Goal: Answer question/provide support: Share knowledge or assist other users

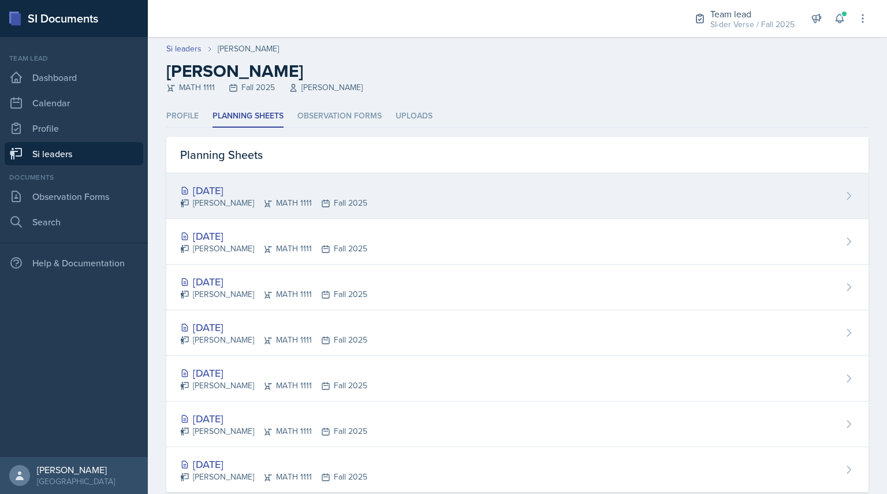
click at [203, 202] on div "[PERSON_NAME] MATH 1111 Fall 2025" at bounding box center [273, 203] width 187 height 12
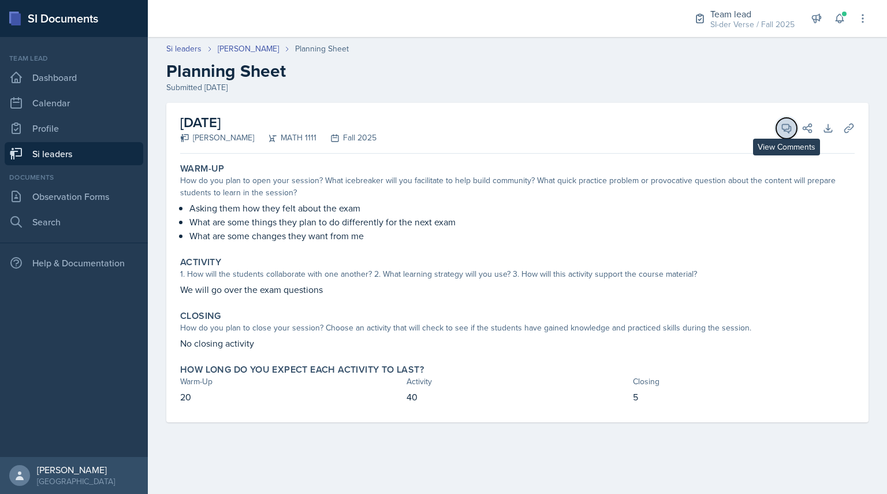
click at [783, 131] on icon at bounding box center [787, 128] width 12 height 12
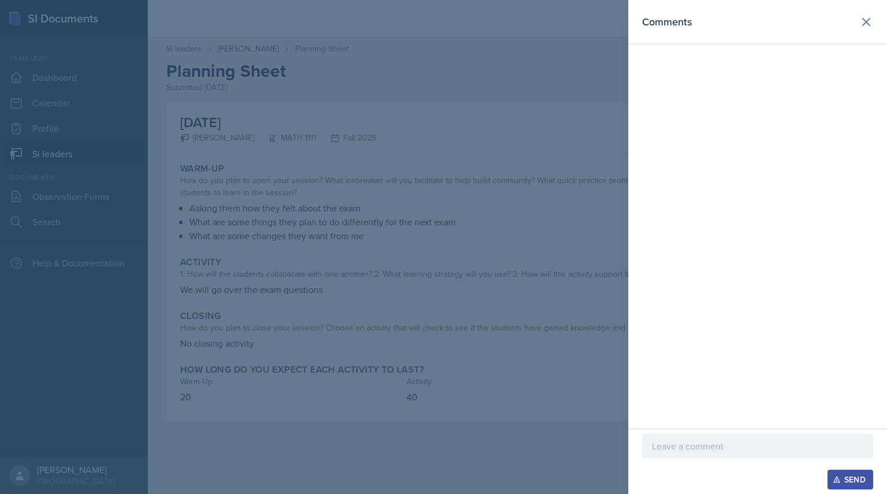
click at [677, 444] on p at bounding box center [757, 446] width 211 height 14
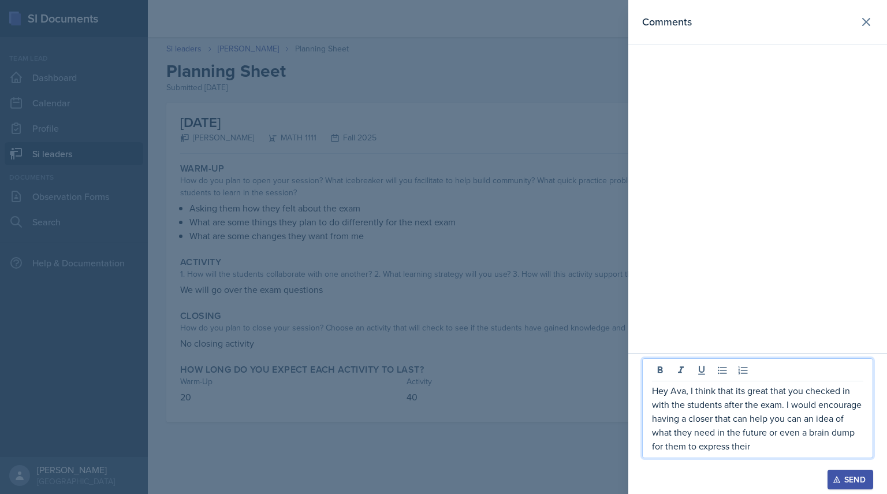
click at [830, 226] on div "Comments" at bounding box center [757, 176] width 259 height 353
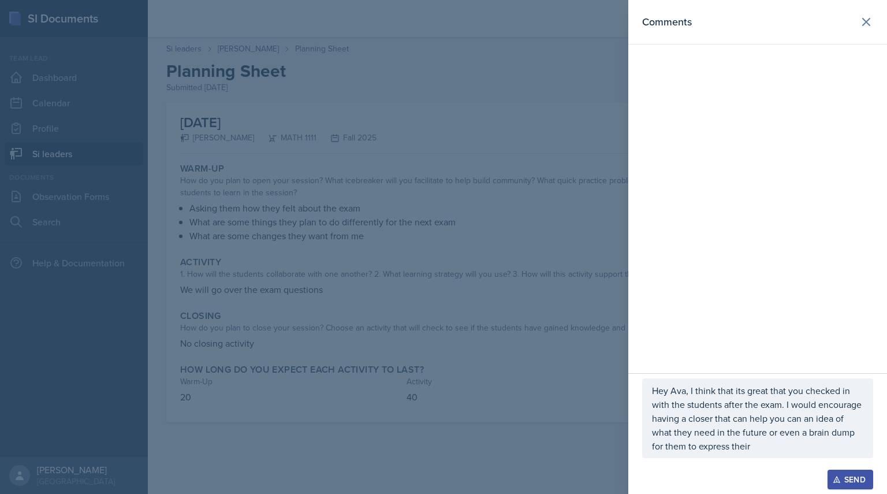
click at [761, 442] on p "Hey Ava, I think that its great that you checked in with the students after the…" at bounding box center [757, 417] width 211 height 69
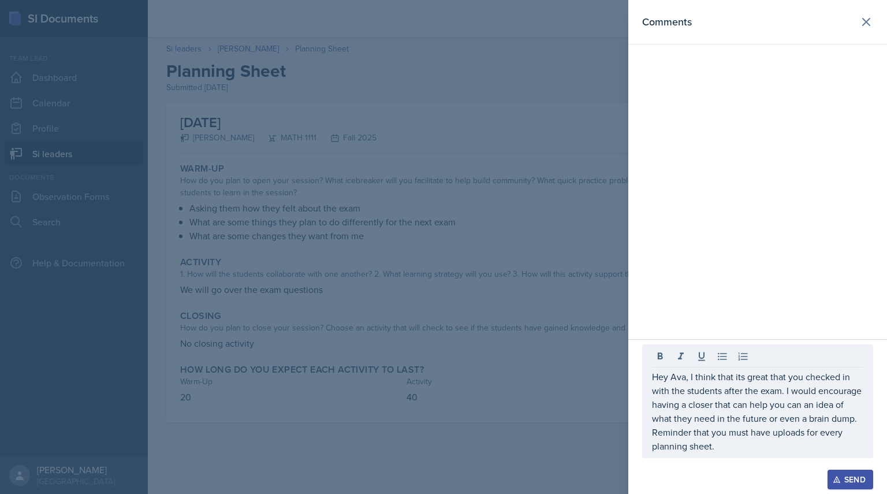
click at [839, 480] on icon "button" at bounding box center [837, 479] width 8 height 8
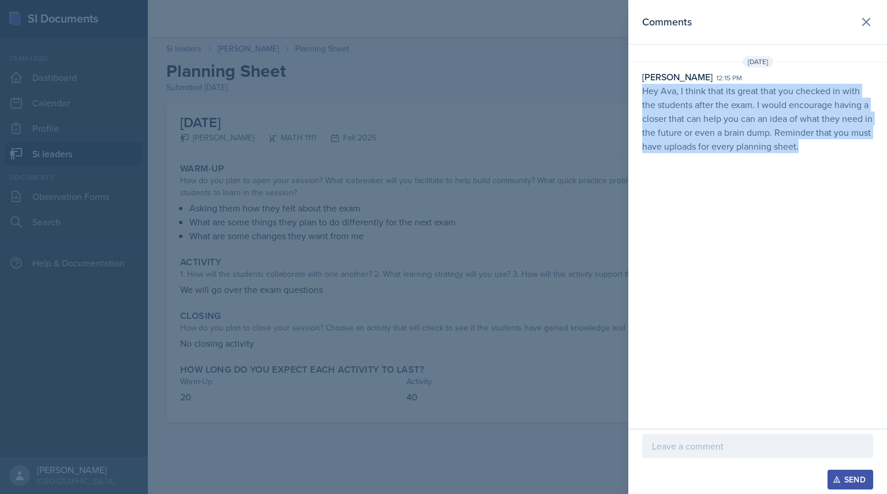
drag, startPoint x: 635, startPoint y: 91, endPoint x: 887, endPoint y: 186, distance: 268.5
click at [887, 186] on div "Comments [DATE] [PERSON_NAME] 12:15 pm Hey Ava, I think that its great that you…" at bounding box center [757, 214] width 259 height 429
copy p "Hey Ava, I think that its great that you checked in with the students after the…"
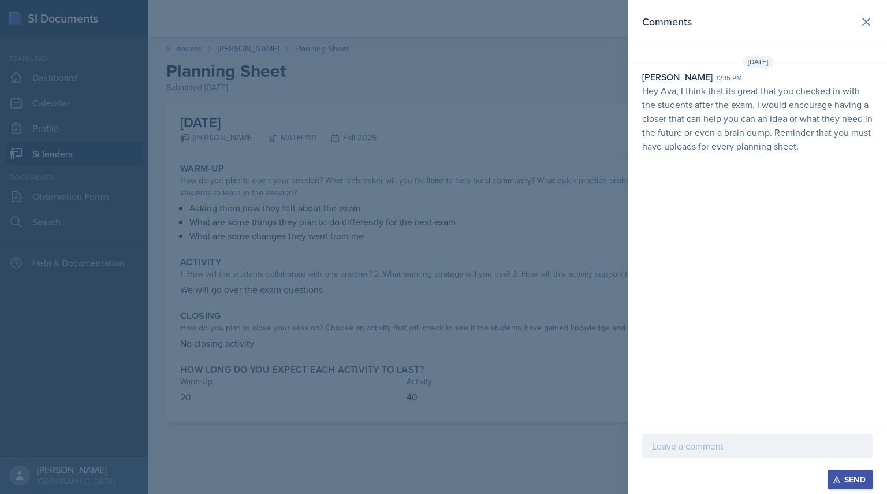
click at [266, 174] on div at bounding box center [443, 247] width 887 height 494
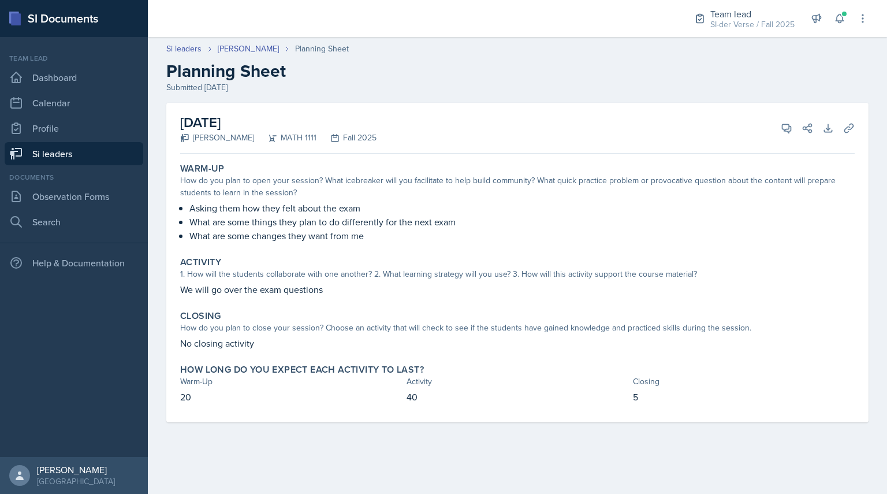
click at [107, 155] on link "Si leaders" at bounding box center [74, 153] width 139 height 23
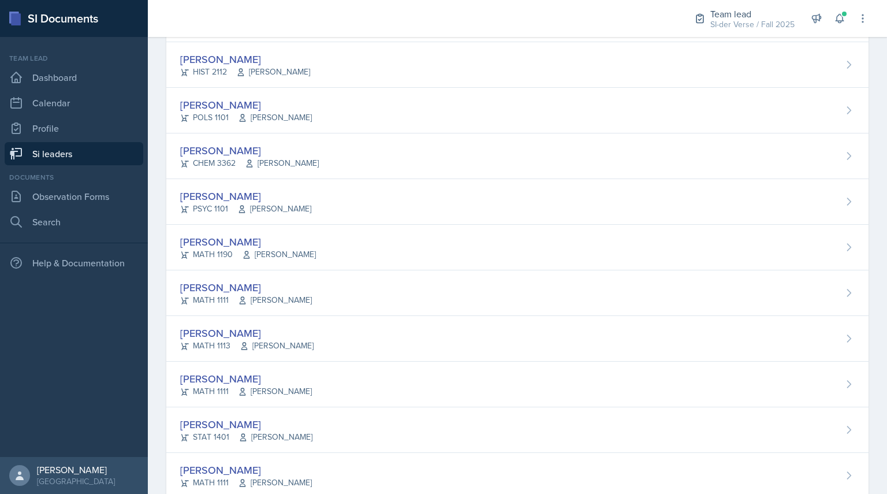
scroll to position [597, 0]
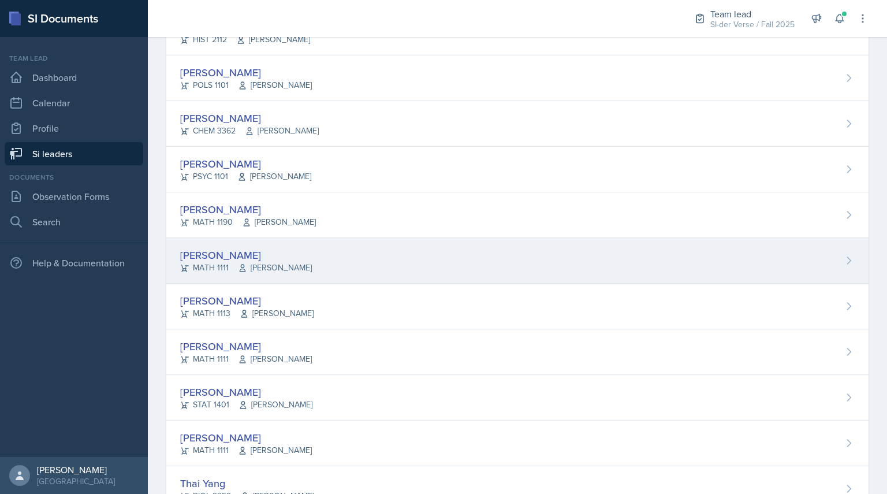
click at [221, 264] on div "MATH 1111 [PERSON_NAME]" at bounding box center [246, 268] width 132 height 12
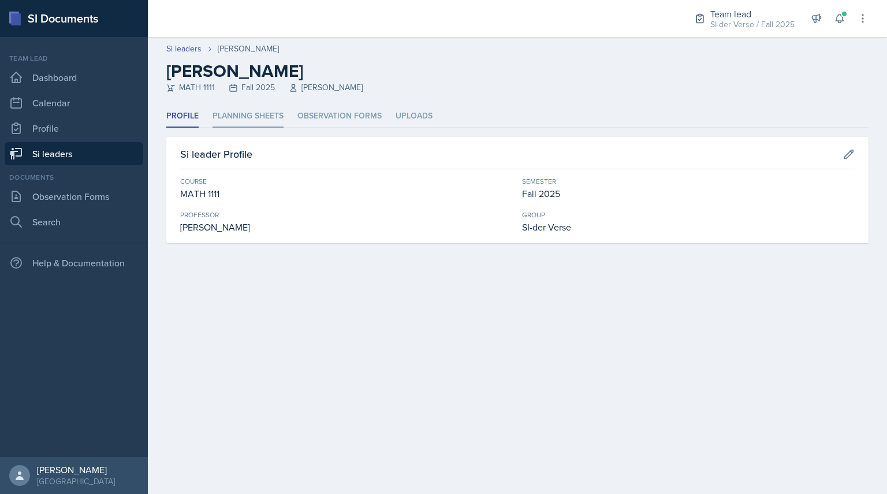
click at [246, 114] on li "Planning Sheets" at bounding box center [248, 116] width 71 height 23
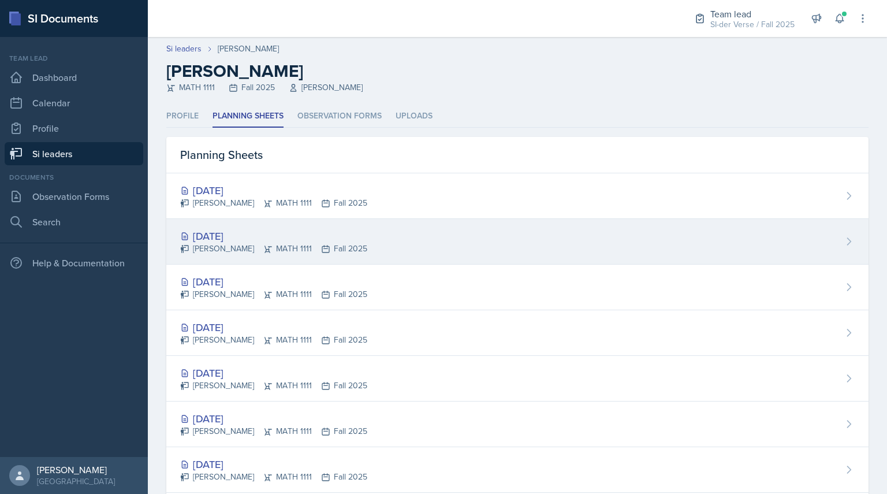
click at [240, 232] on div "[DATE]" at bounding box center [273, 236] width 187 height 16
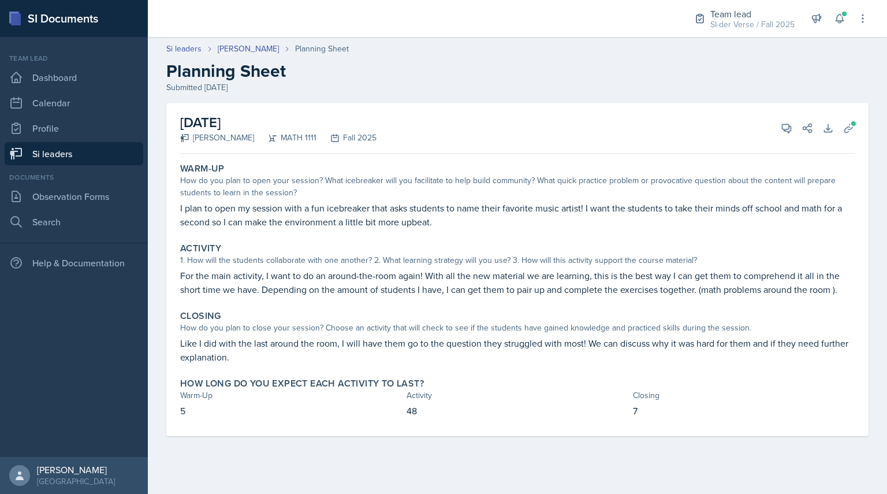
click at [837, 118] on div "[DATE] [PERSON_NAME] MATH 1111 Fall 2025 View Comments Comments Send Share Down…" at bounding box center [517, 128] width 675 height 51
click at [850, 128] on icon at bounding box center [849, 128] width 12 height 12
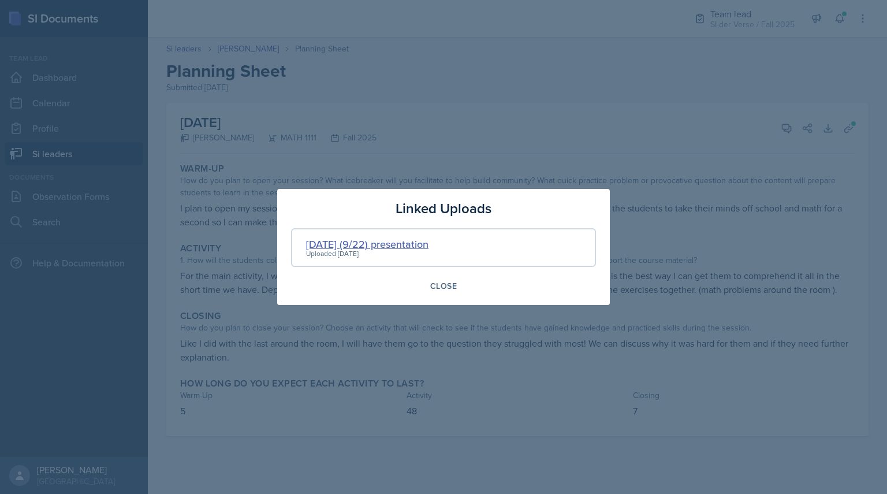
click at [389, 243] on div "[DATE] (9/22) presentation" at bounding box center [367, 244] width 122 height 16
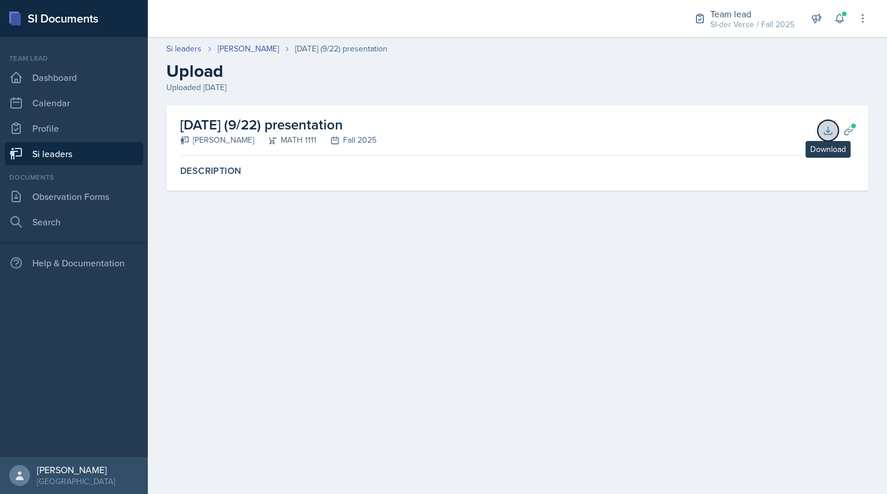
click at [829, 129] on icon at bounding box center [828, 131] width 12 height 12
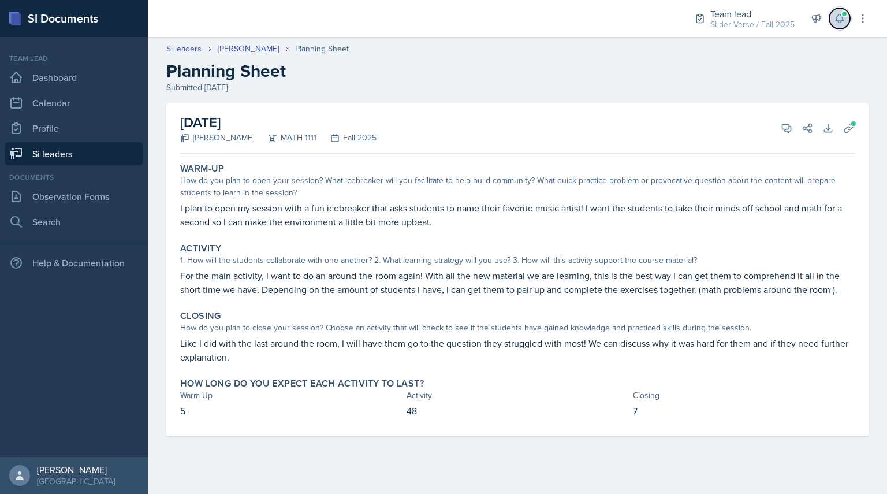
click at [845, 25] on button at bounding box center [839, 18] width 21 height 21
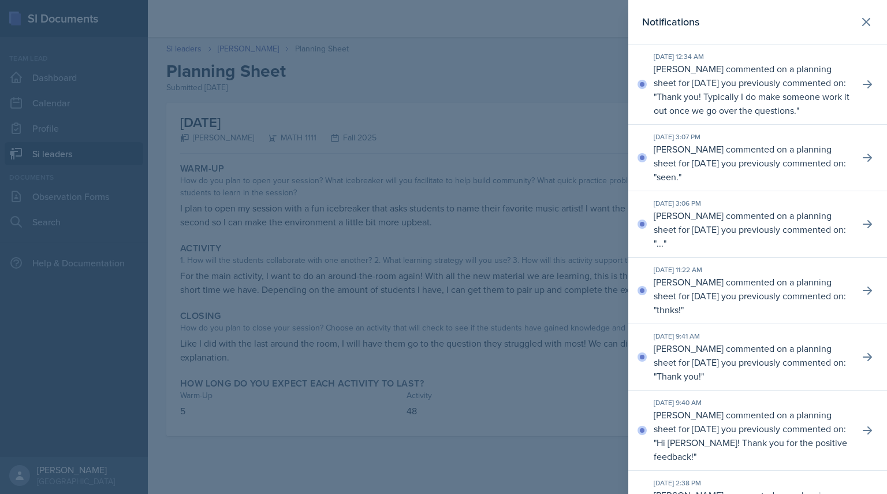
click at [550, 81] on div at bounding box center [443, 247] width 887 height 494
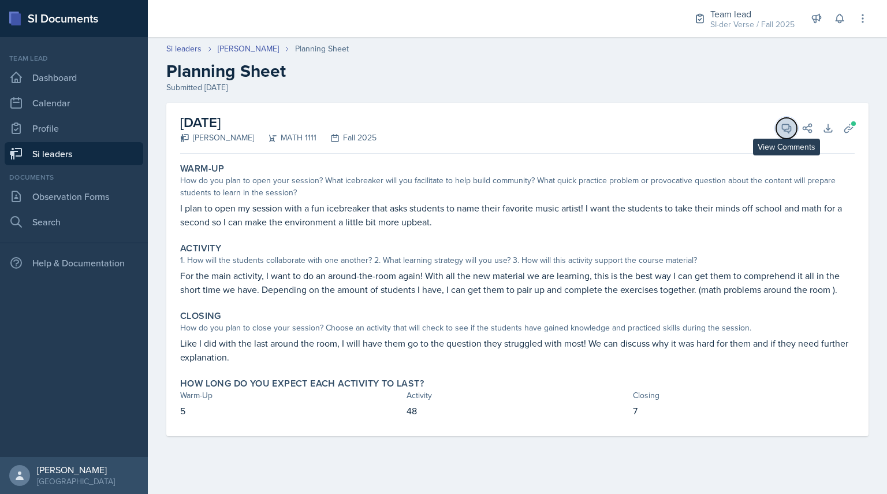
click at [780, 135] on button "View Comments" at bounding box center [786, 128] width 21 height 21
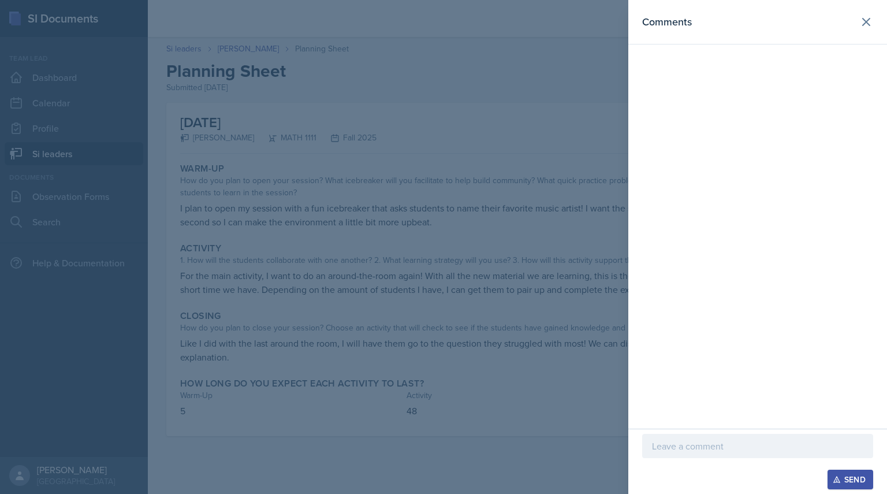
click at [547, 288] on div at bounding box center [443, 247] width 887 height 494
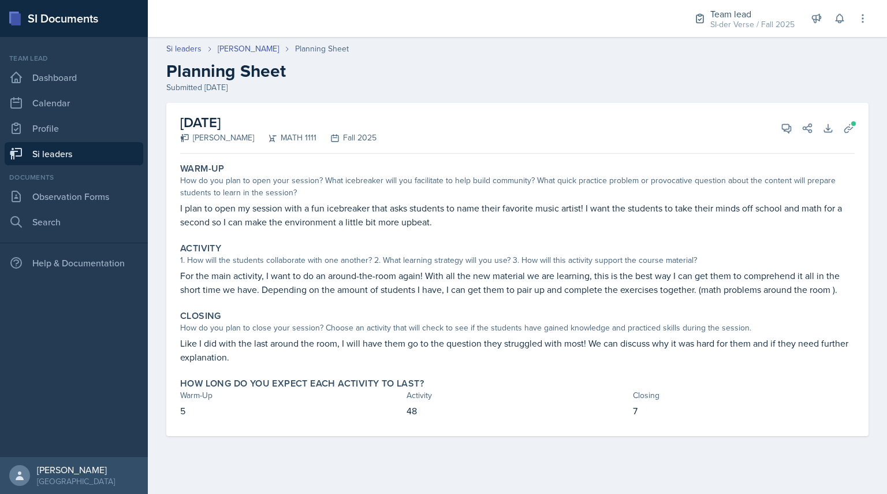
click at [781, 140] on div "[DATE] [PERSON_NAME] MATH 1111 Fall 2025 View Comments Comments Send Share Down…" at bounding box center [517, 128] width 675 height 51
click at [785, 129] on icon at bounding box center [787, 128] width 9 height 9
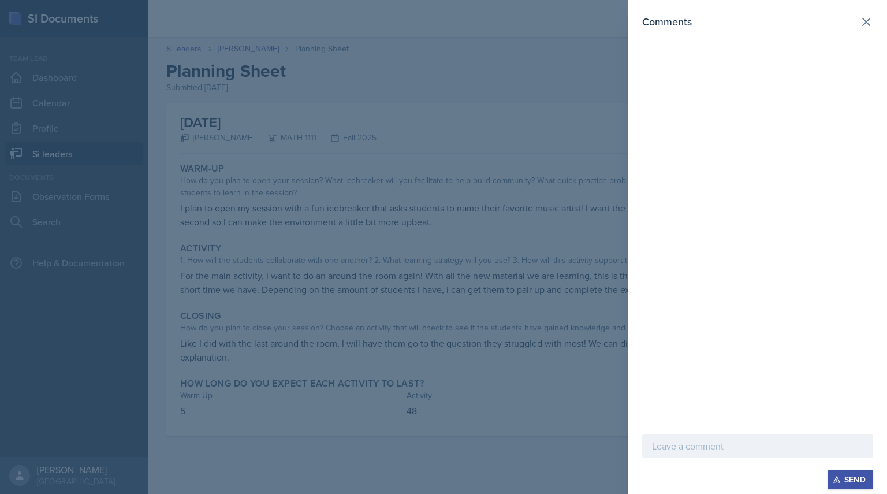
click at [671, 450] on p at bounding box center [757, 446] width 211 height 14
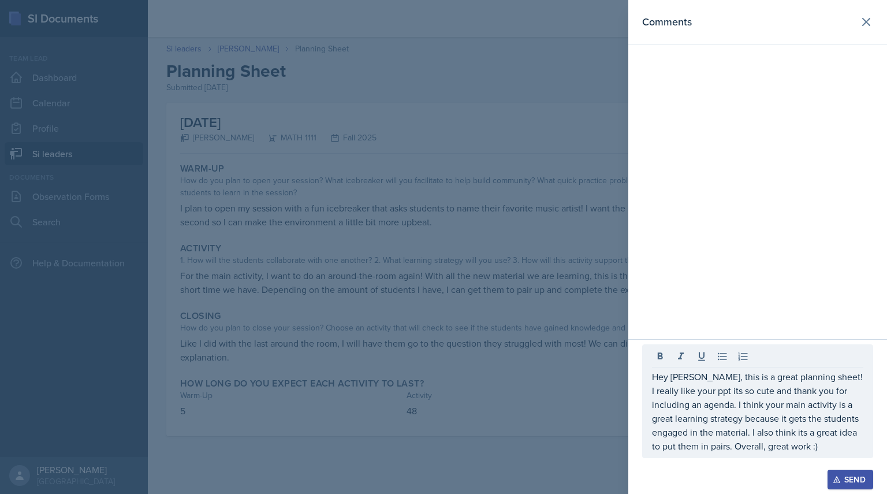
click at [847, 478] on div "Send" at bounding box center [850, 479] width 31 height 9
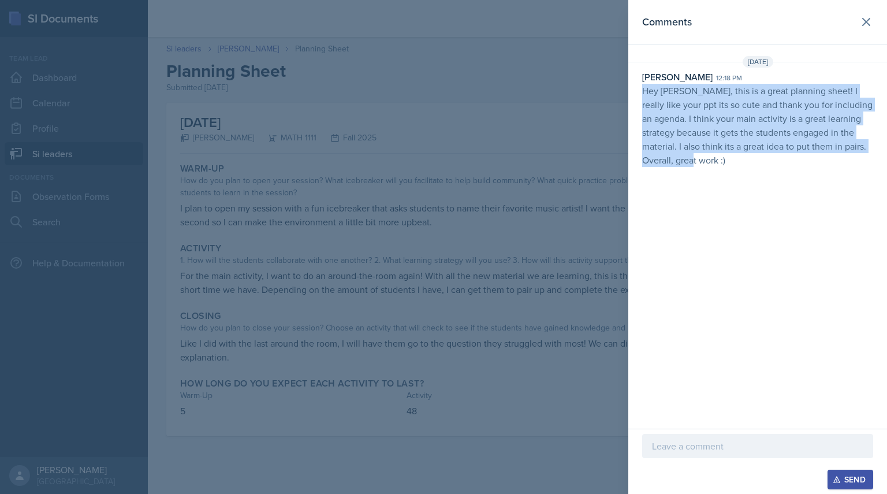
drag, startPoint x: 643, startPoint y: 92, endPoint x: 832, endPoint y: 248, distance: 244.5
click at [832, 248] on div "Comments [DATE] [PERSON_NAME] 12:18 pm Hey [PERSON_NAME], this is a great plann…" at bounding box center [757, 214] width 259 height 429
copy p "Hey [PERSON_NAME], this is a great planning sheet! I really like your ppt its s…"
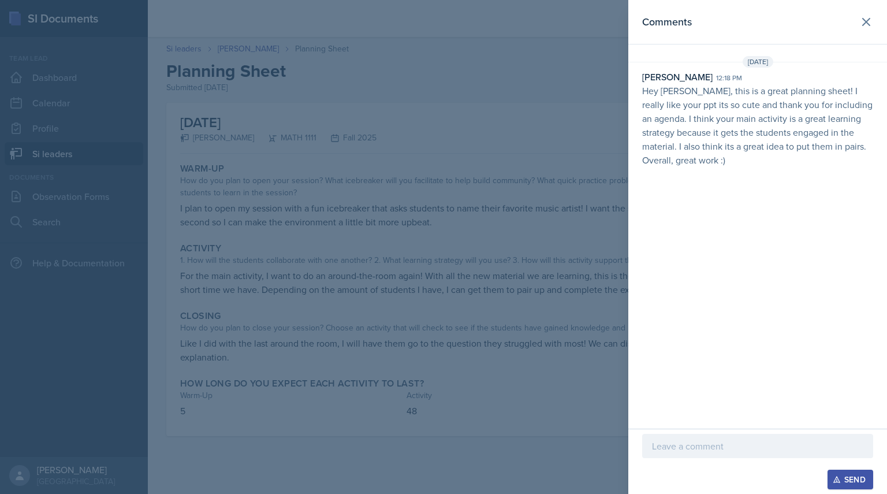
click at [337, 155] on div at bounding box center [443, 247] width 887 height 494
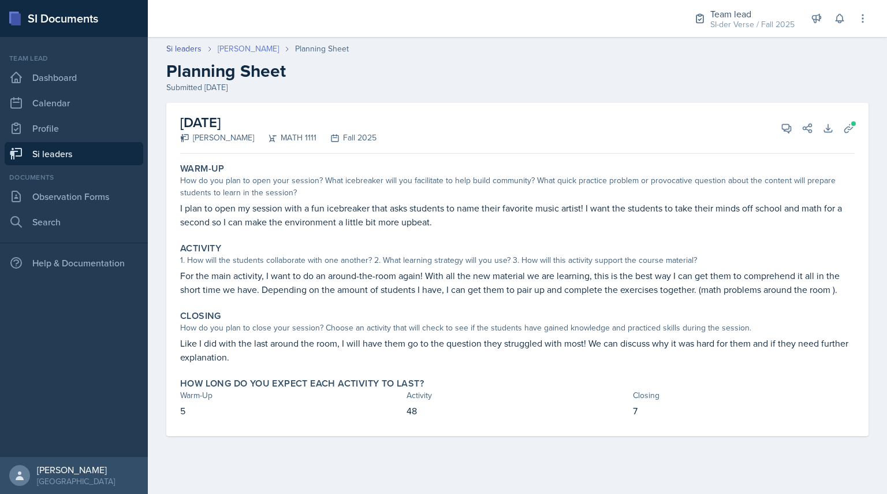
click at [247, 51] on link "[PERSON_NAME]" at bounding box center [248, 49] width 61 height 12
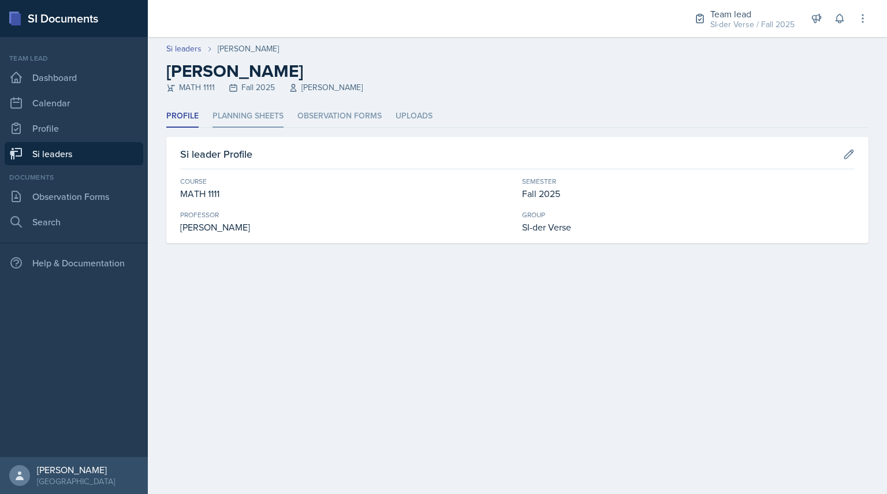
click at [254, 110] on li "Planning Sheets" at bounding box center [248, 116] width 71 height 23
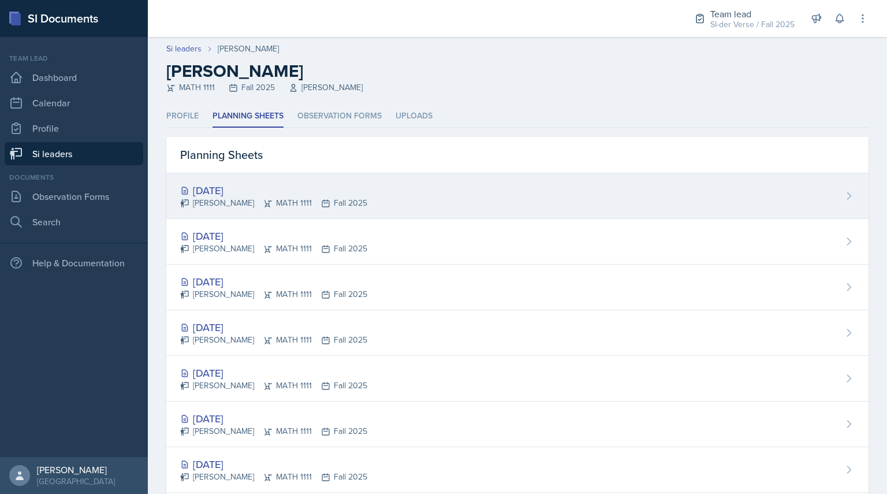
click at [243, 196] on div "[DATE]" at bounding box center [273, 191] width 187 height 16
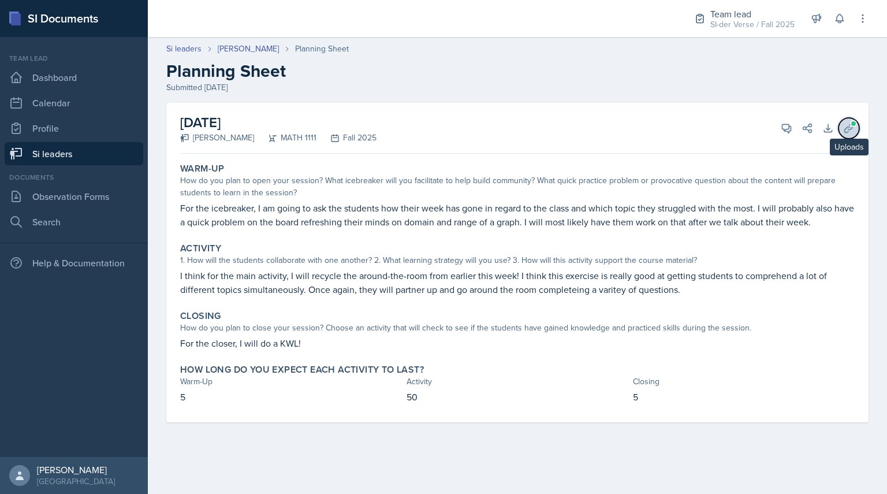
click at [853, 126] on span at bounding box center [853, 123] width 7 height 7
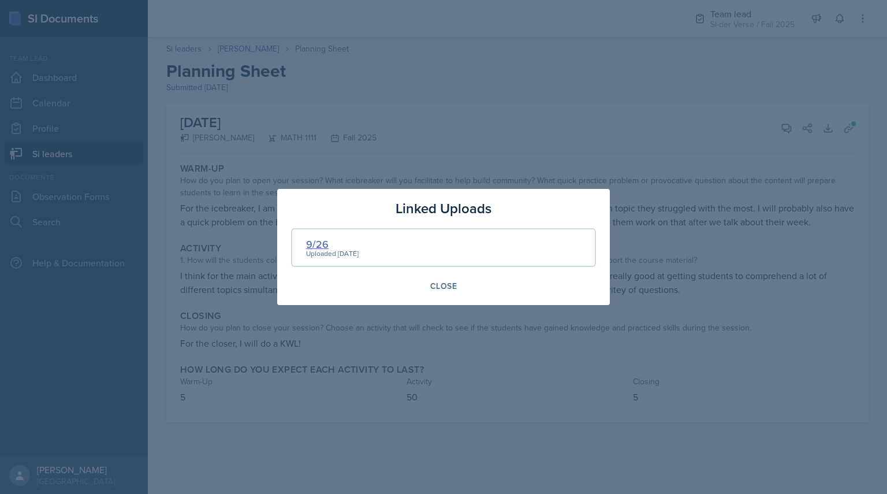
click at [320, 240] on div "9/26" at bounding box center [332, 244] width 53 height 16
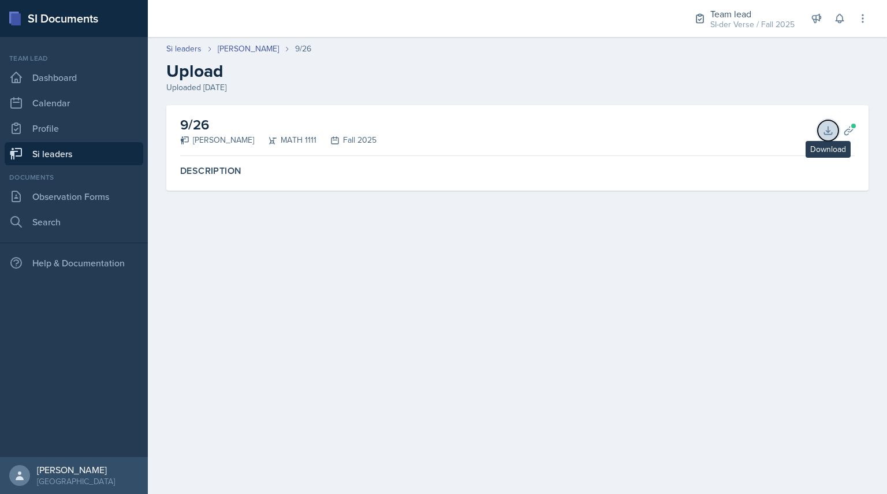
click at [827, 129] on icon at bounding box center [828, 131] width 12 height 12
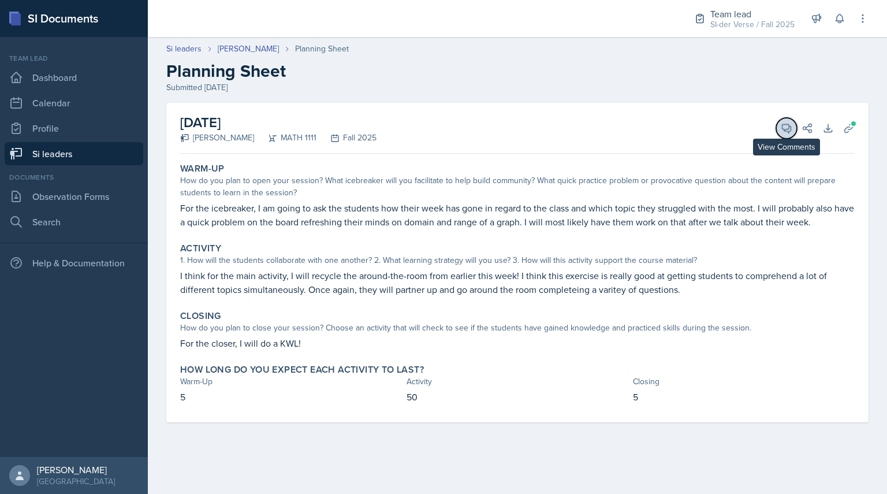
click at [784, 131] on icon at bounding box center [787, 128] width 9 height 9
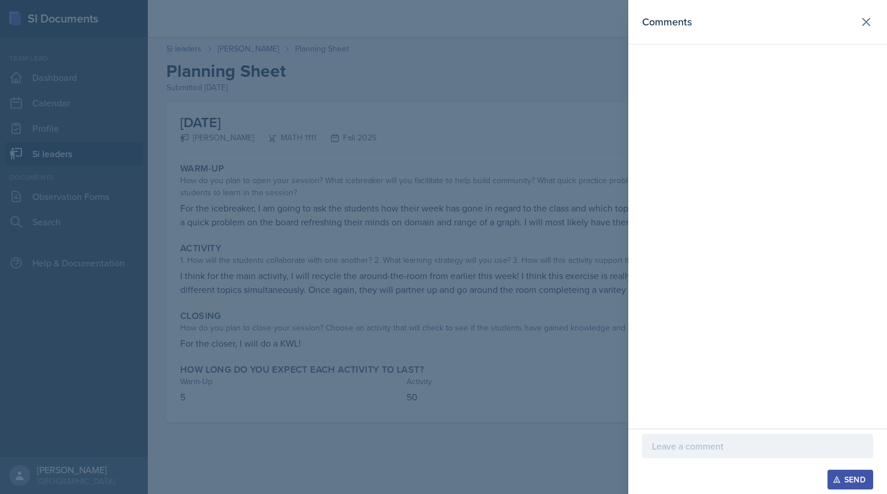
click at [660, 447] on p at bounding box center [757, 446] width 211 height 14
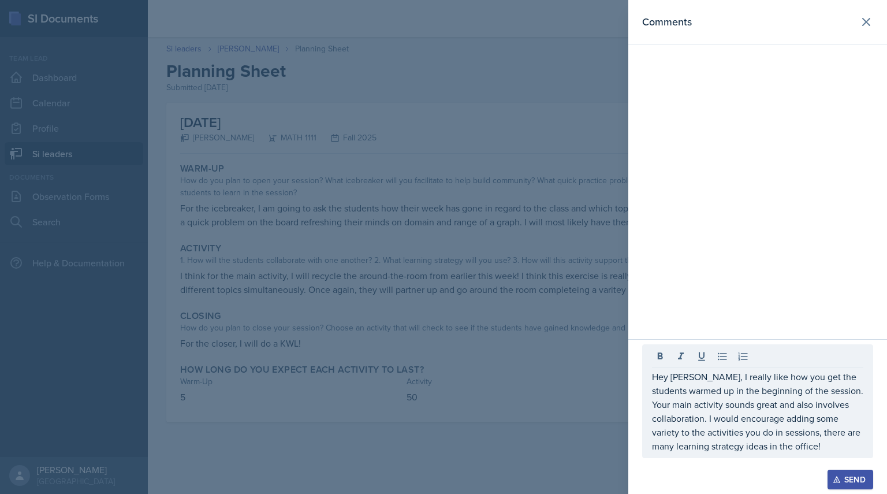
click at [828, 449] on p "Hey [PERSON_NAME], I really like how you get the students warmed up in the begi…" at bounding box center [757, 411] width 211 height 83
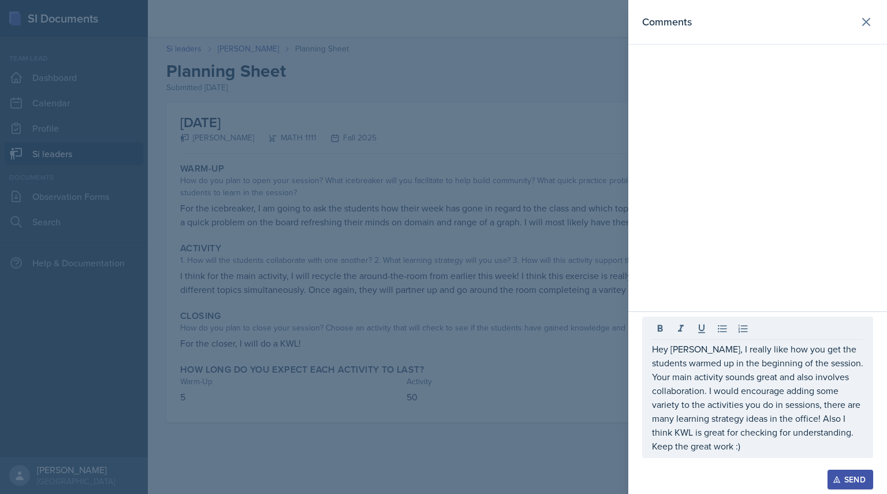
click at [837, 482] on icon "button" at bounding box center [837, 479] width 8 height 8
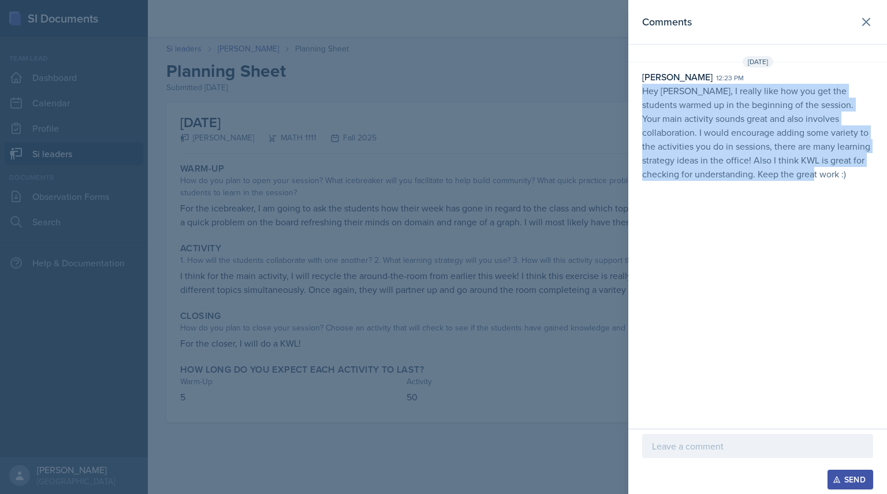
drag, startPoint x: 639, startPoint y: 94, endPoint x: 843, endPoint y: 220, distance: 239.6
click at [843, 220] on div "Comments [DATE] [PERSON_NAME] 12:23 pm Hey [PERSON_NAME], I really like how you…" at bounding box center [757, 214] width 259 height 429
copy p "Hey [PERSON_NAME], I really like how you get the students warmed up in the begi…"
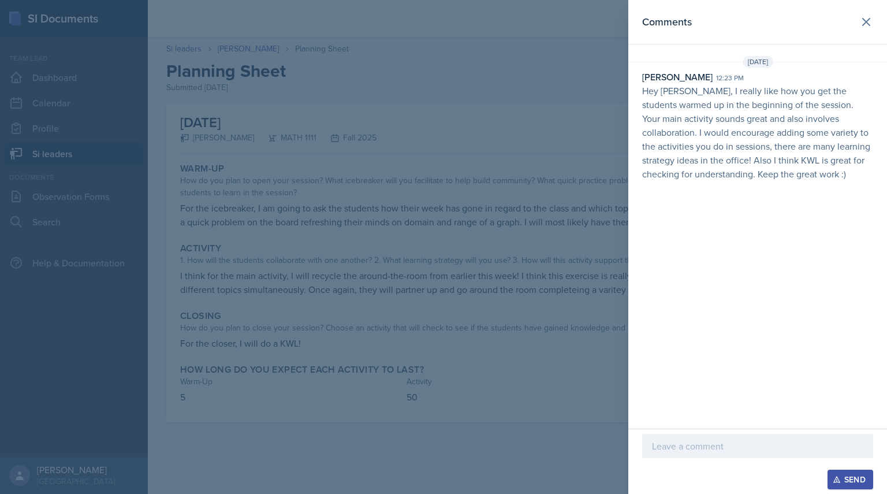
click at [342, 150] on div at bounding box center [443, 247] width 887 height 494
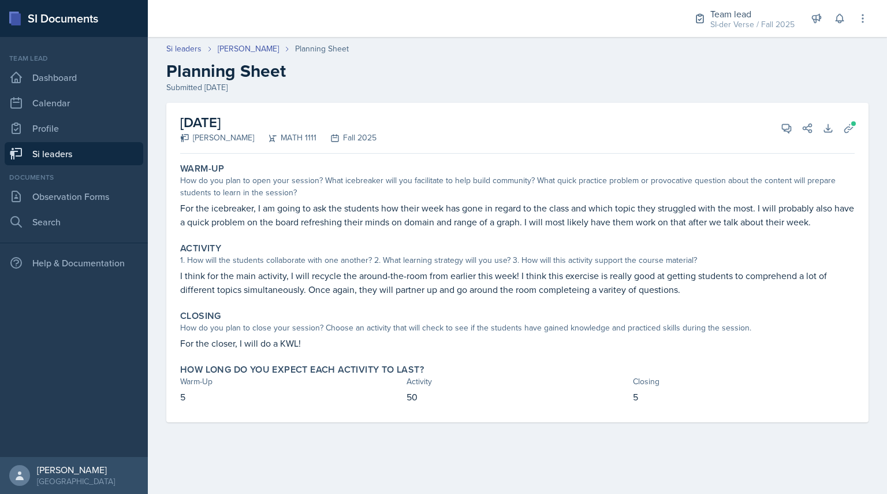
click at [112, 155] on link "Si leaders" at bounding box center [74, 153] width 139 height 23
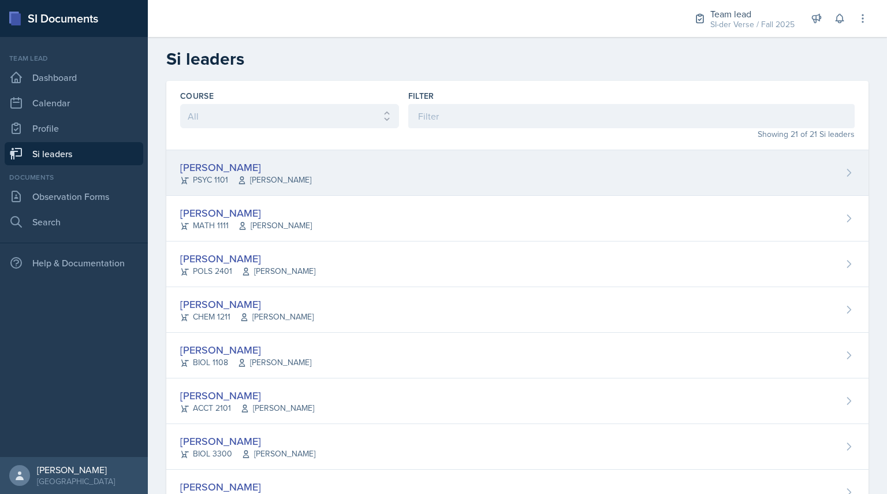
click at [226, 173] on div "[PERSON_NAME]" at bounding box center [245, 167] width 131 height 16
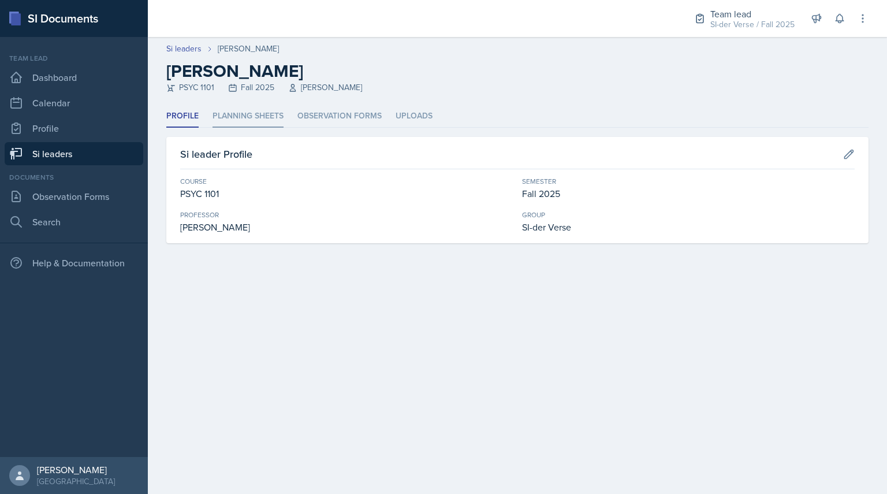
click at [241, 108] on li "Planning Sheets" at bounding box center [248, 116] width 71 height 23
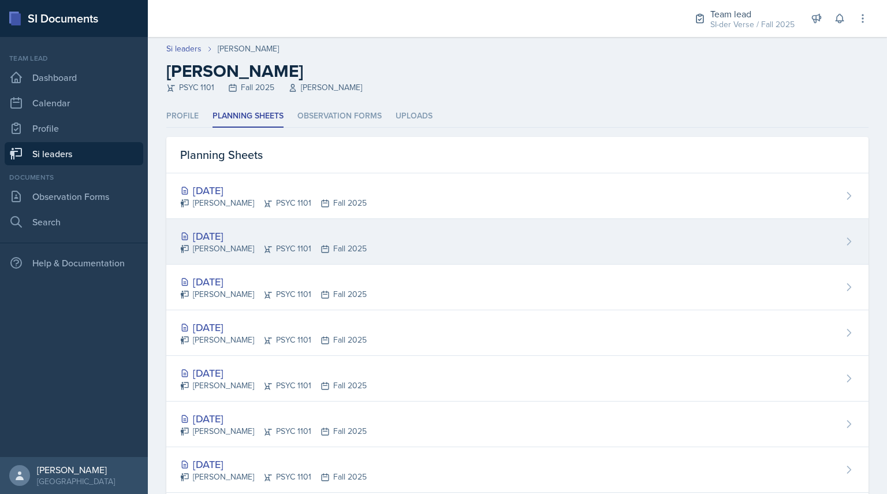
click at [233, 244] on div "[PERSON_NAME] PSYC 1101 Fall 2025" at bounding box center [273, 249] width 187 height 12
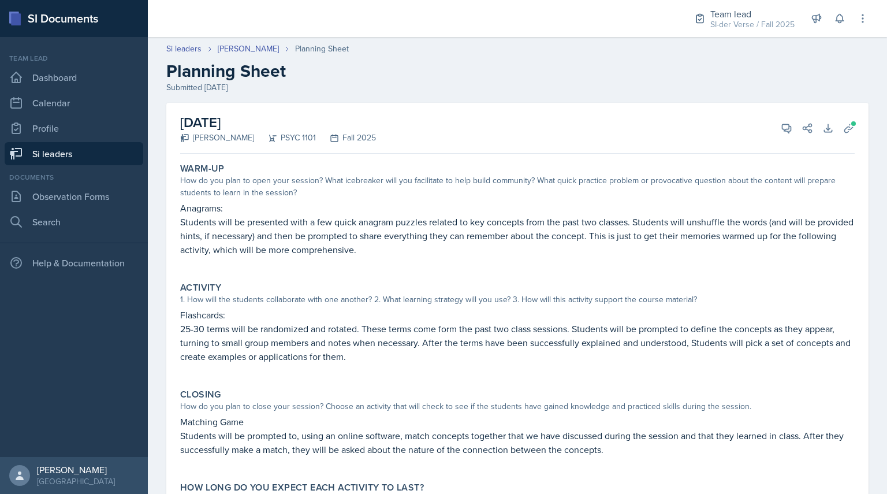
scroll to position [74, 0]
